Goal: Find specific page/section: Find specific page/section

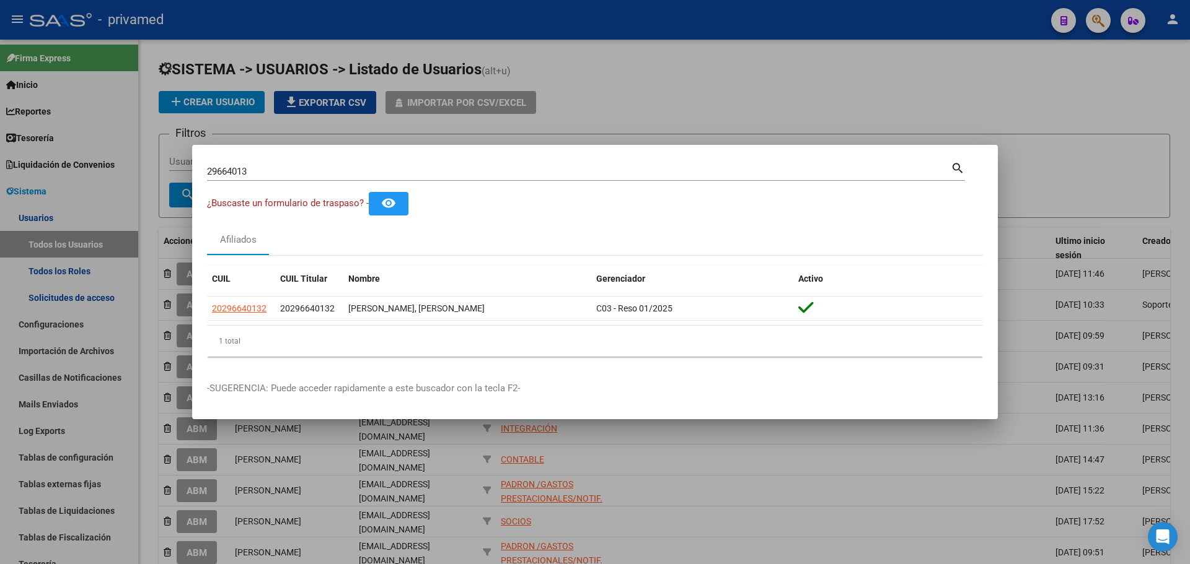
click at [621, 59] on div at bounding box center [595, 282] width 1190 height 564
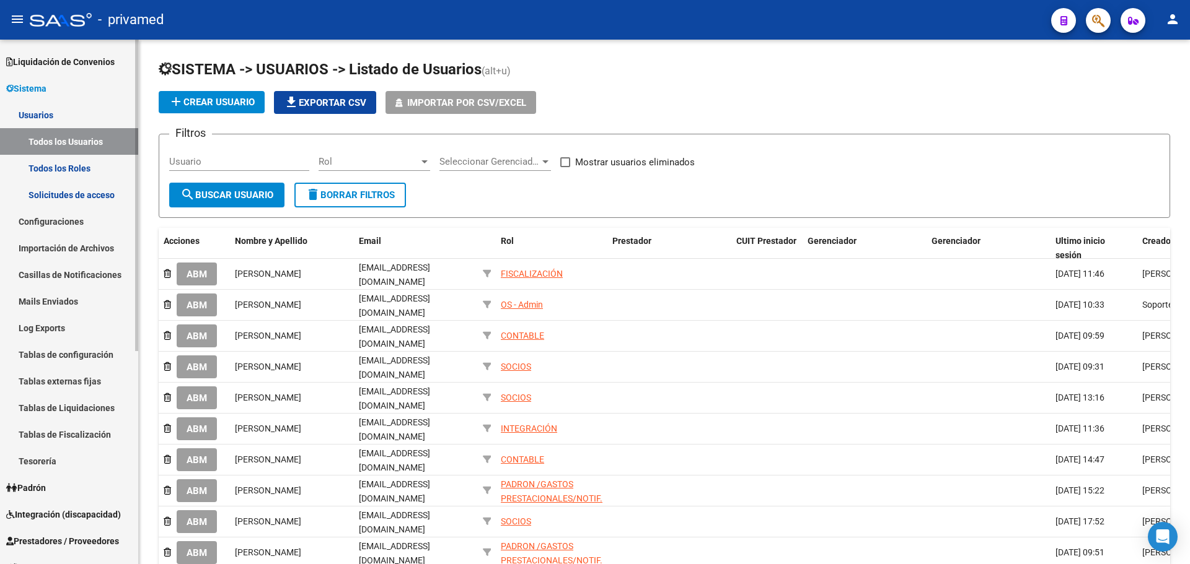
scroll to position [359, 0]
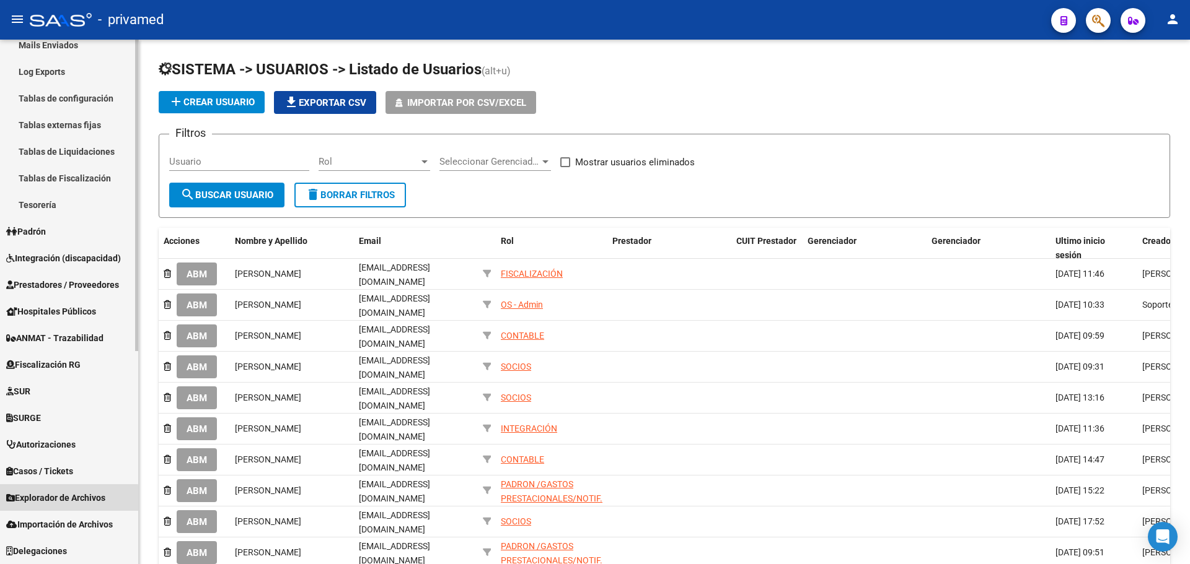
click at [63, 499] on span "Explorador de Archivos" at bounding box center [55, 498] width 99 height 14
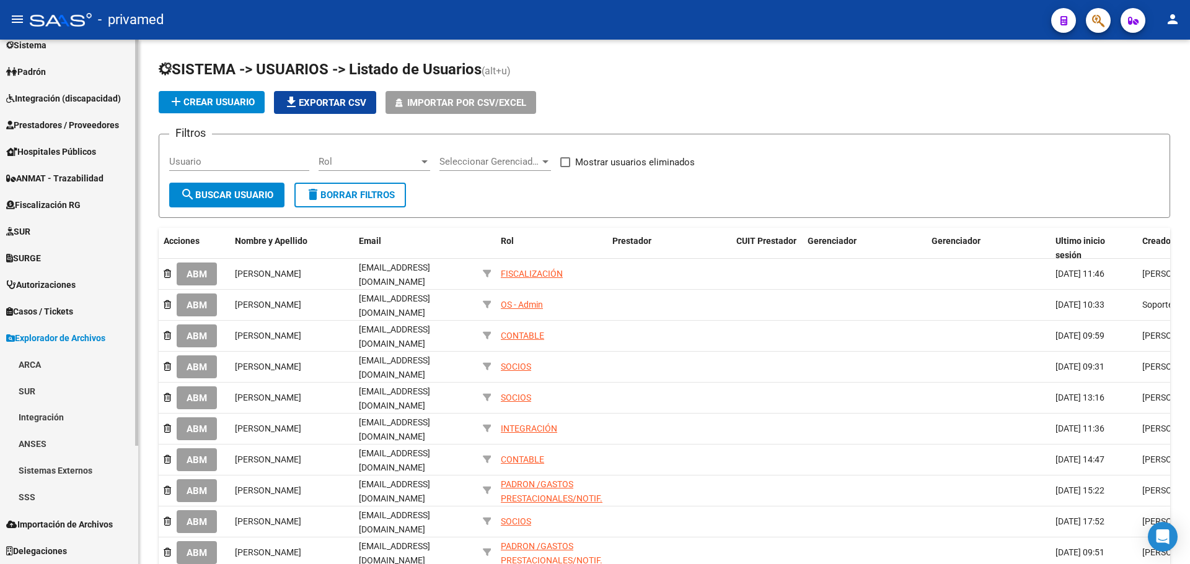
scroll to position [146, 0]
click at [59, 495] on link "SSS" at bounding box center [69, 498] width 138 height 27
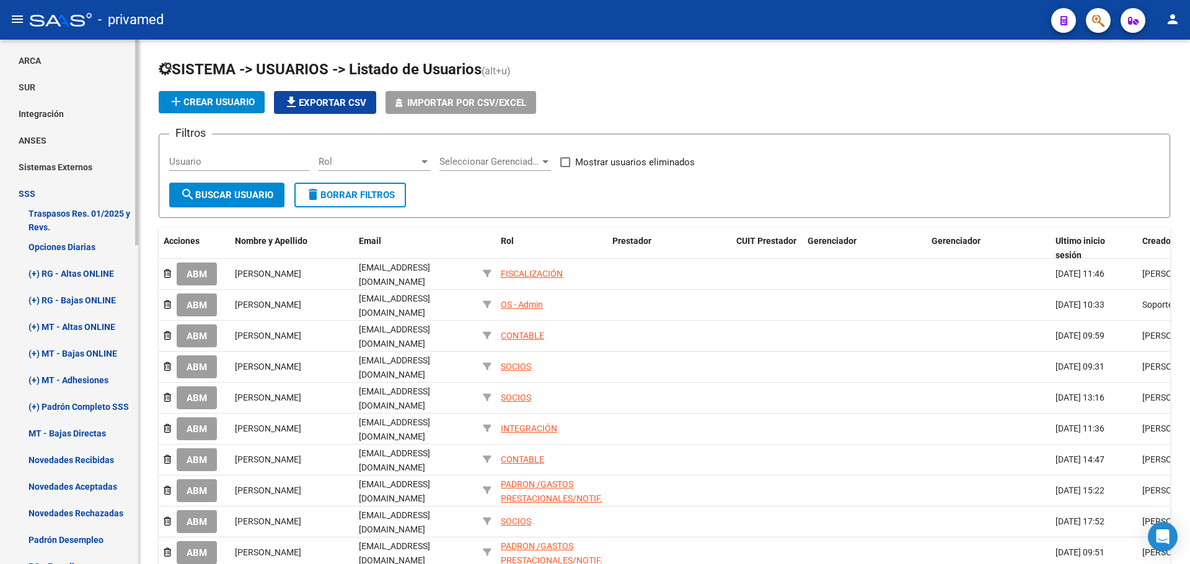
scroll to position [456, 0]
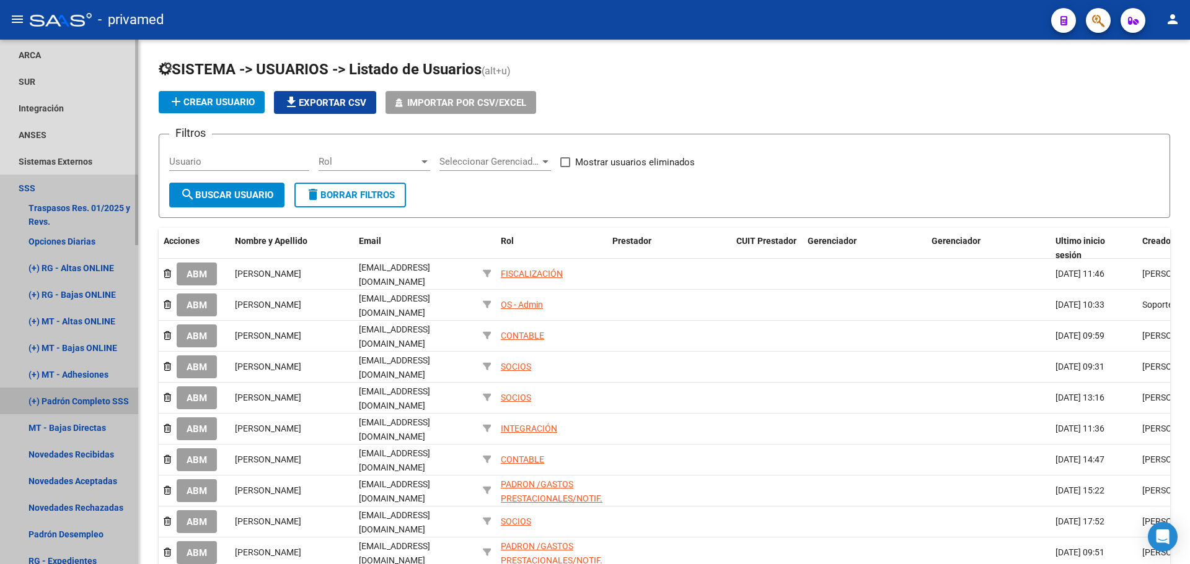
click at [87, 403] on link "(+) Padrón Completo SSS" at bounding box center [69, 401] width 138 height 27
click at [72, 401] on link "(+) Padrón Completo SSS" at bounding box center [69, 401] width 138 height 27
click at [90, 375] on link "(+) MT - Adhesiones" at bounding box center [69, 374] width 138 height 27
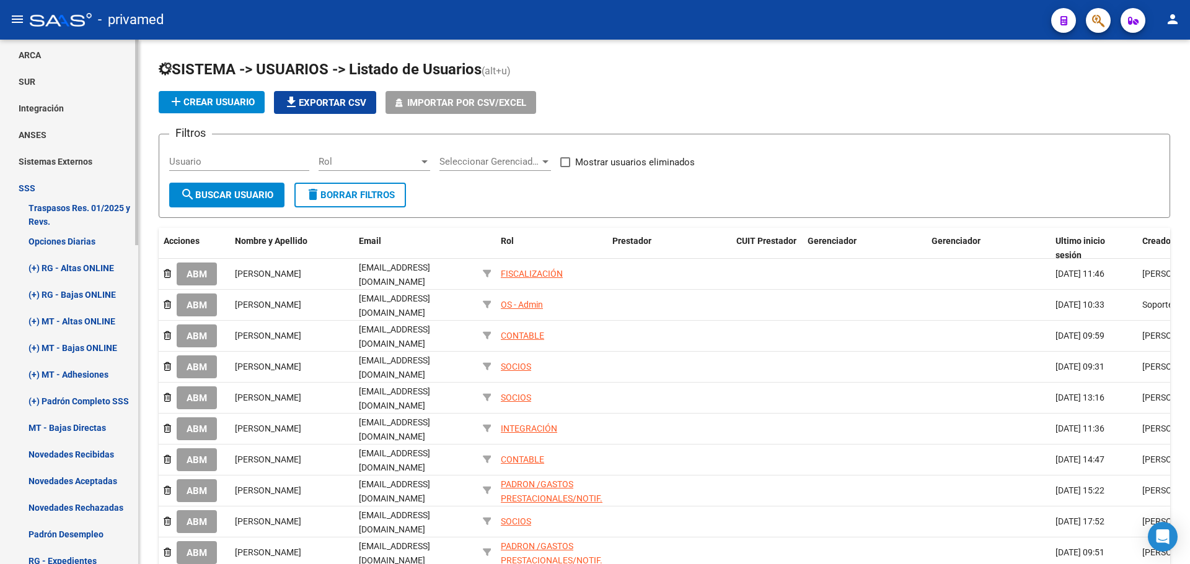
click at [58, 240] on link "Opciones Diarias" at bounding box center [69, 241] width 138 height 27
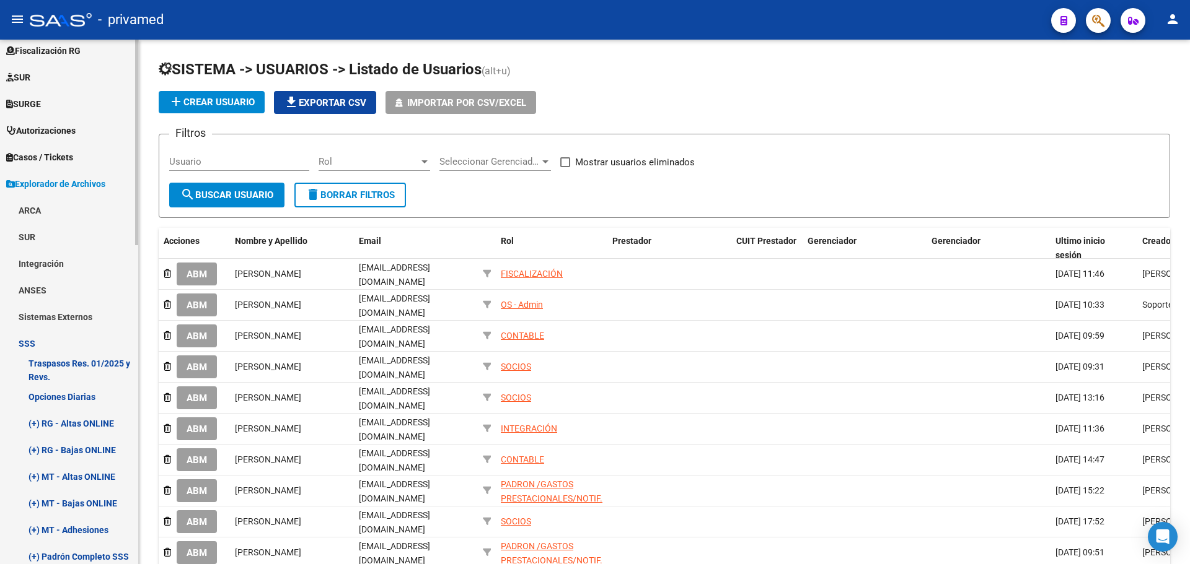
scroll to position [146, 0]
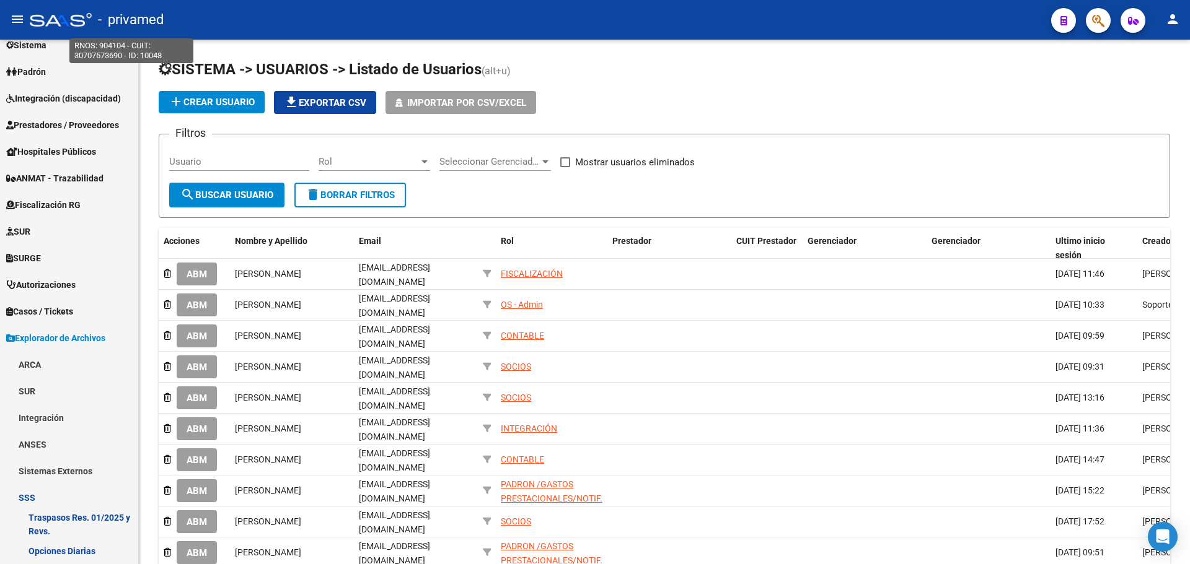
click at [108, 22] on span "- privamed" at bounding box center [131, 19] width 66 height 27
type textarea "30707573690"
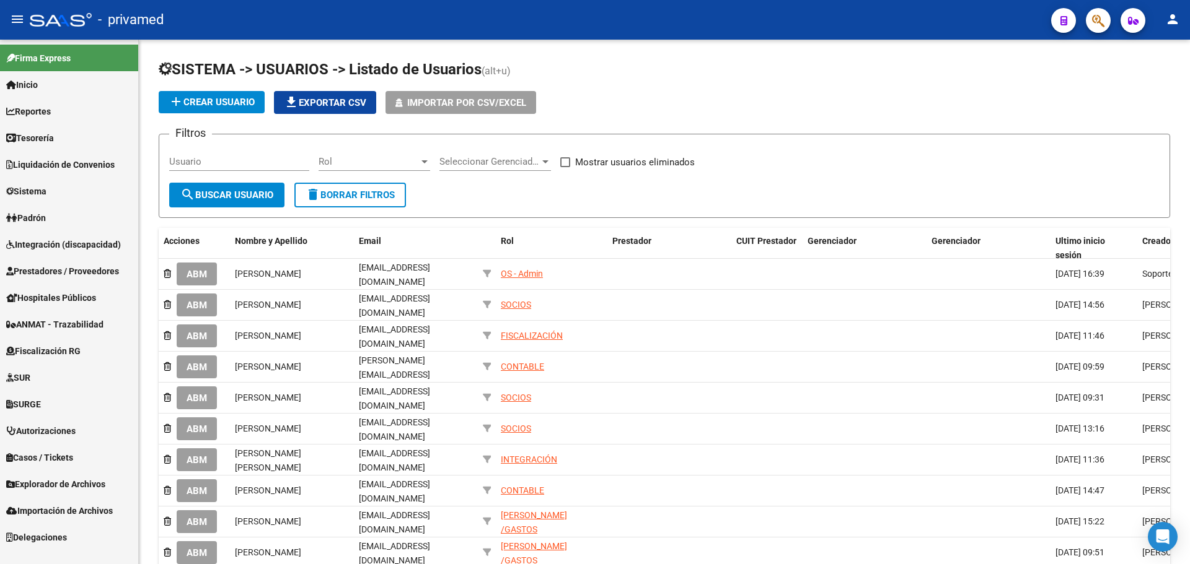
click at [78, 489] on span "Explorador de Archivos" at bounding box center [55, 485] width 99 height 14
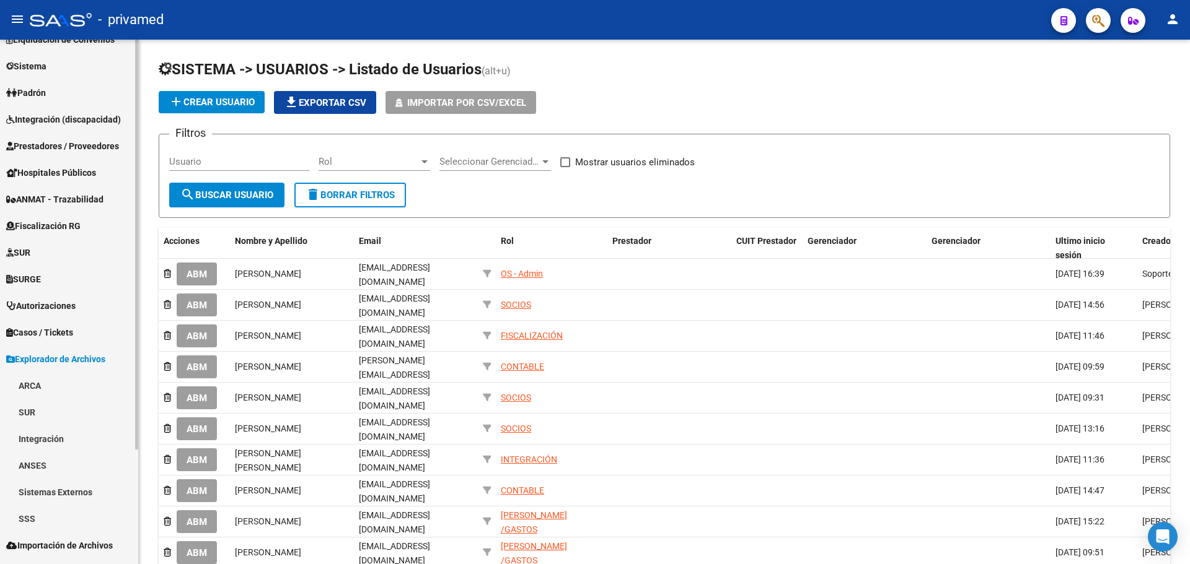
scroll to position [146, 0]
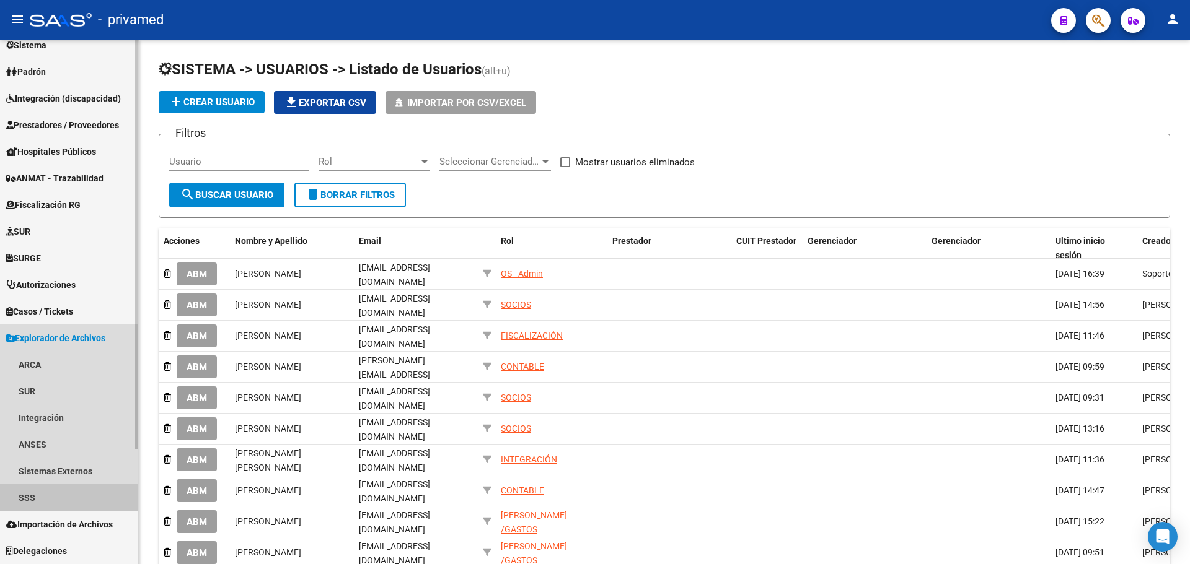
click at [55, 505] on link "SSS" at bounding box center [69, 498] width 138 height 27
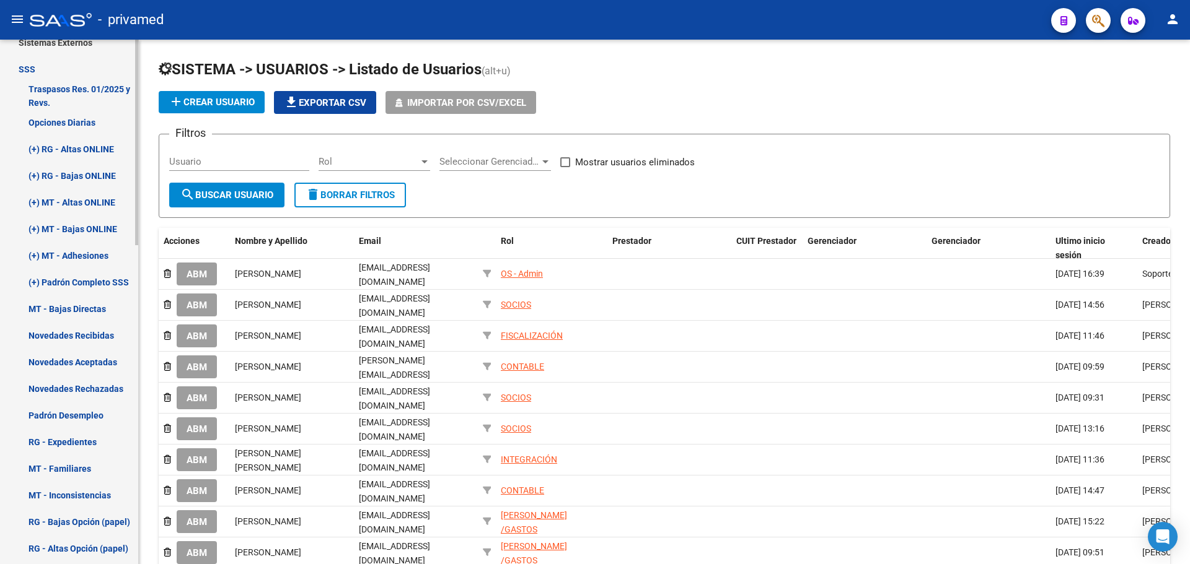
scroll to position [580, 0]
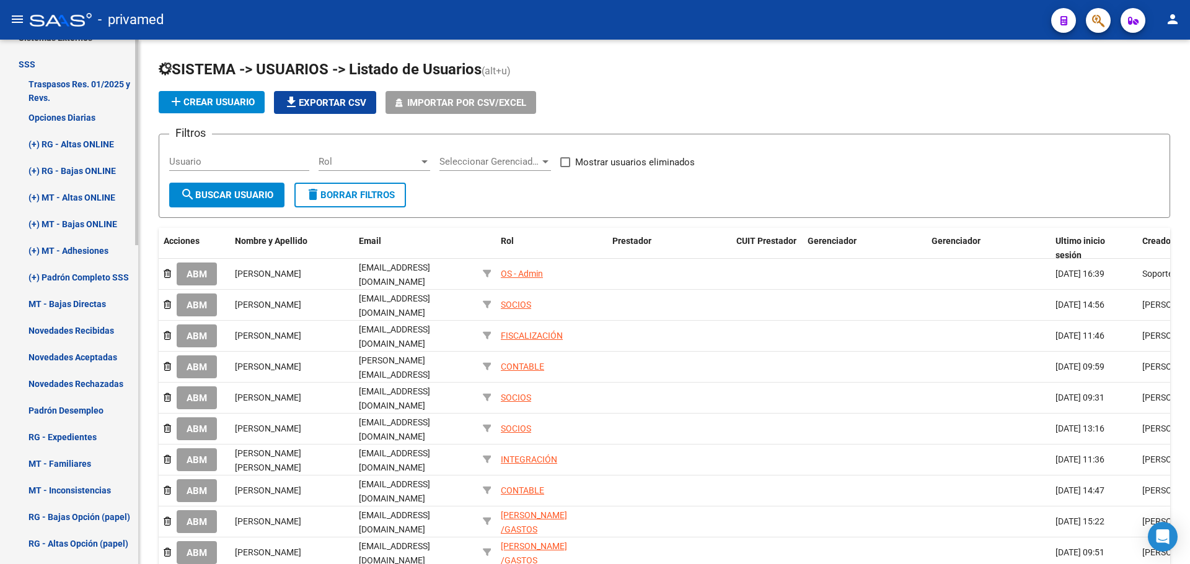
click at [84, 274] on link "(+) Padrón Completo SSS" at bounding box center [69, 277] width 138 height 27
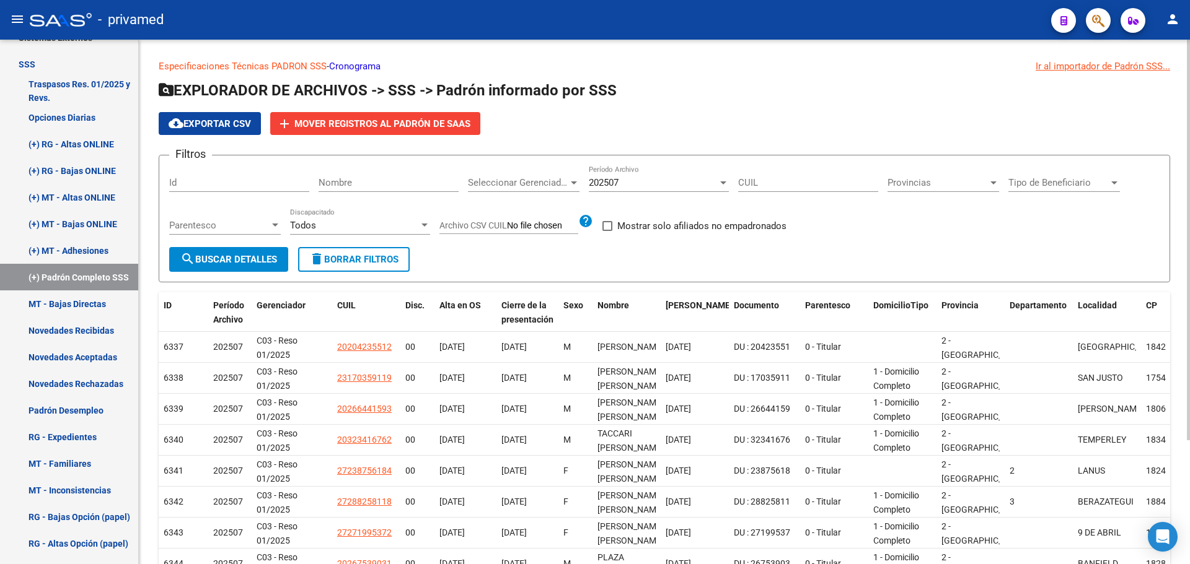
click at [357, 65] on link "Cronograma" at bounding box center [354, 66] width 51 height 11
